Goal: Check status: Check status

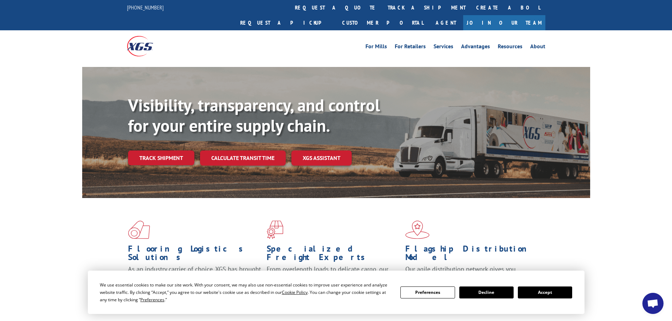
click at [179, 154] on div "Visibility, transparency, and control for your entire supply chain. Track shipm…" at bounding box center [359, 144] width 462 height 98
click at [170, 151] on link "Track shipment" at bounding box center [161, 158] width 66 height 15
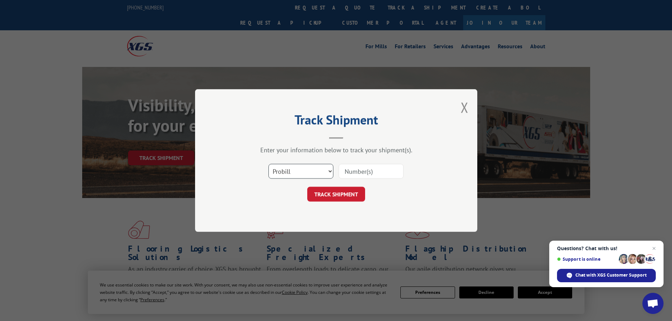
click at [331, 170] on select "Select category... Probill BOL PO" at bounding box center [300, 171] width 65 height 15
select select "bol"
click at [268, 164] on select "Select category... Probill BOL PO" at bounding box center [300, 171] width 65 height 15
click at [353, 171] on input at bounding box center [371, 171] width 65 height 15
paste input "6486994"
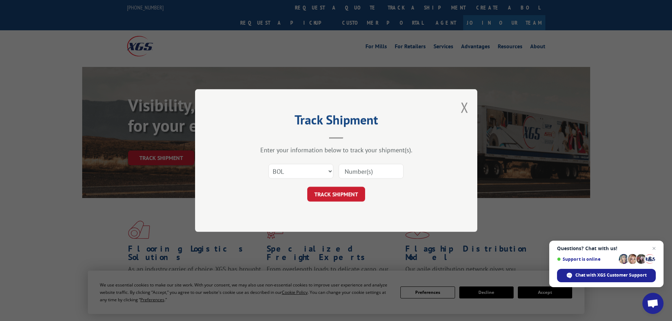
type input "6486994"
click button "TRACK SHIPMENT" at bounding box center [336, 194] width 58 height 15
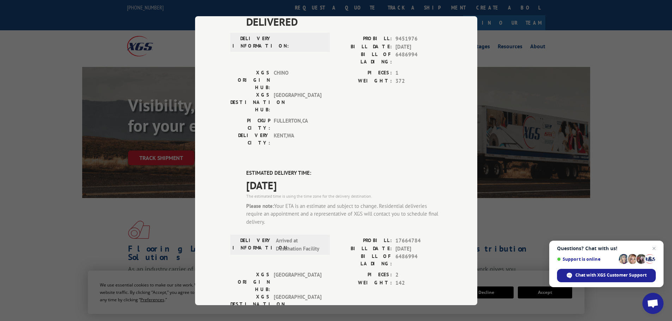
scroll to position [71, 0]
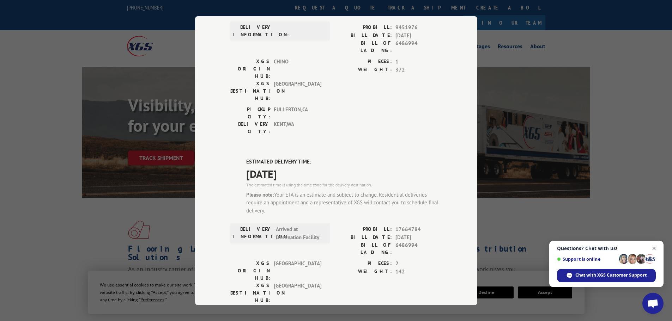
click at [654, 250] on span "Close chat" at bounding box center [654, 248] width 9 height 9
